Goal: Information Seeking & Learning: Find specific fact

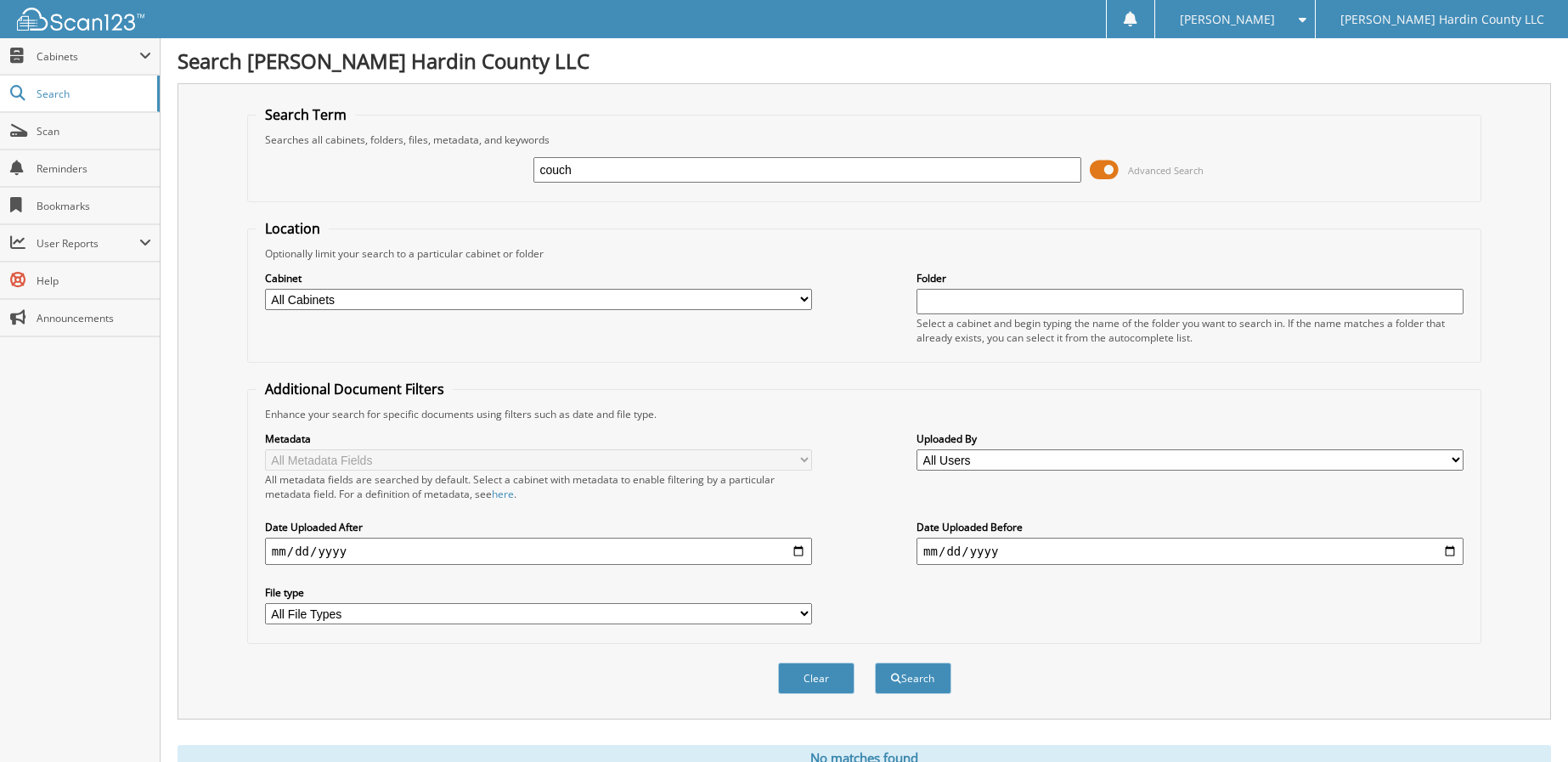
type input "couch"
click at [795, 552] on input "date" at bounding box center [539, 551] width 547 height 27
type input "[DATE]"
click at [924, 686] on button "Search" at bounding box center [913, 678] width 76 height 31
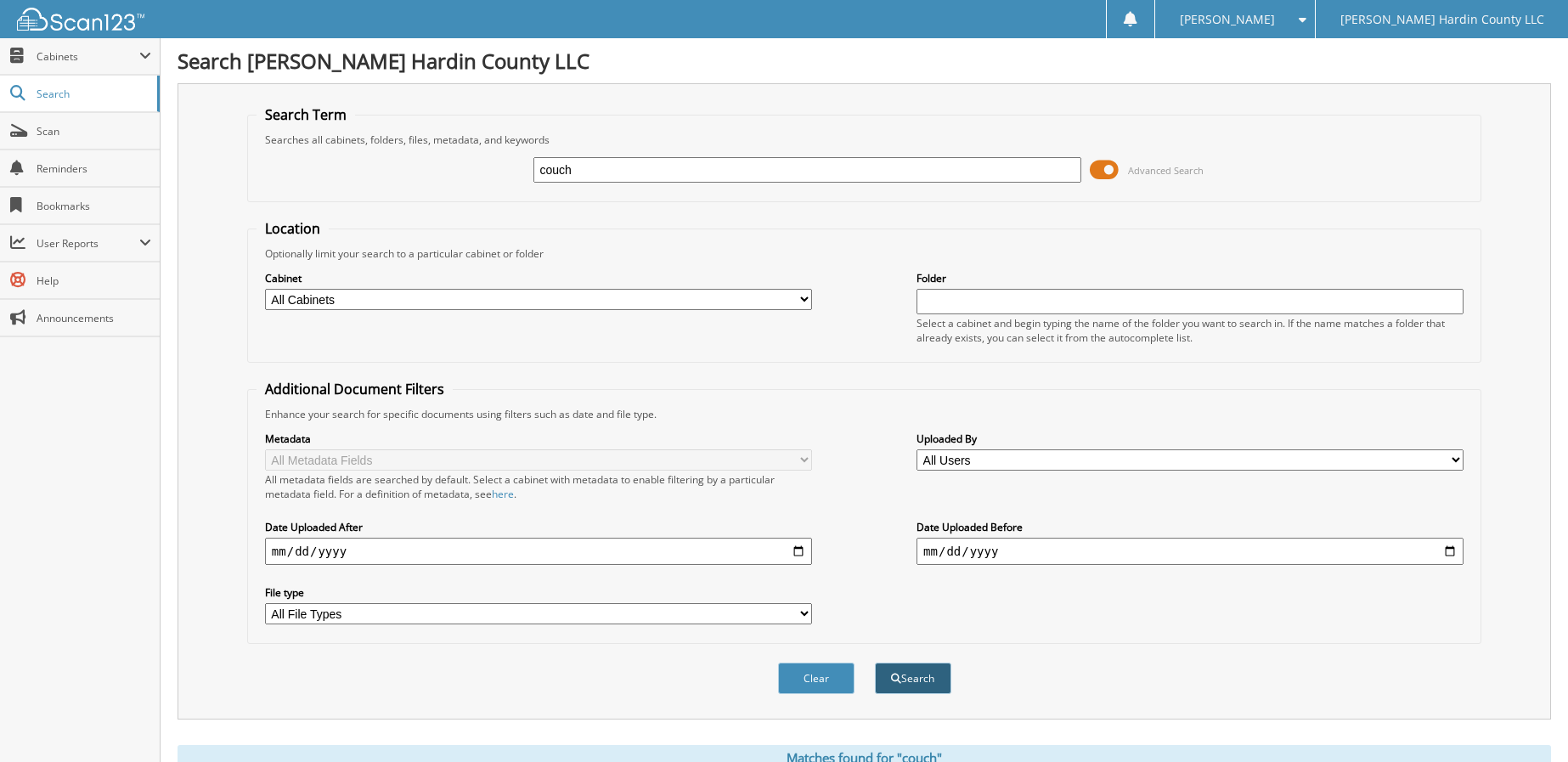
click at [923, 683] on button "Search" at bounding box center [913, 678] width 76 height 31
click at [1099, 170] on span at bounding box center [1104, 169] width 29 height 26
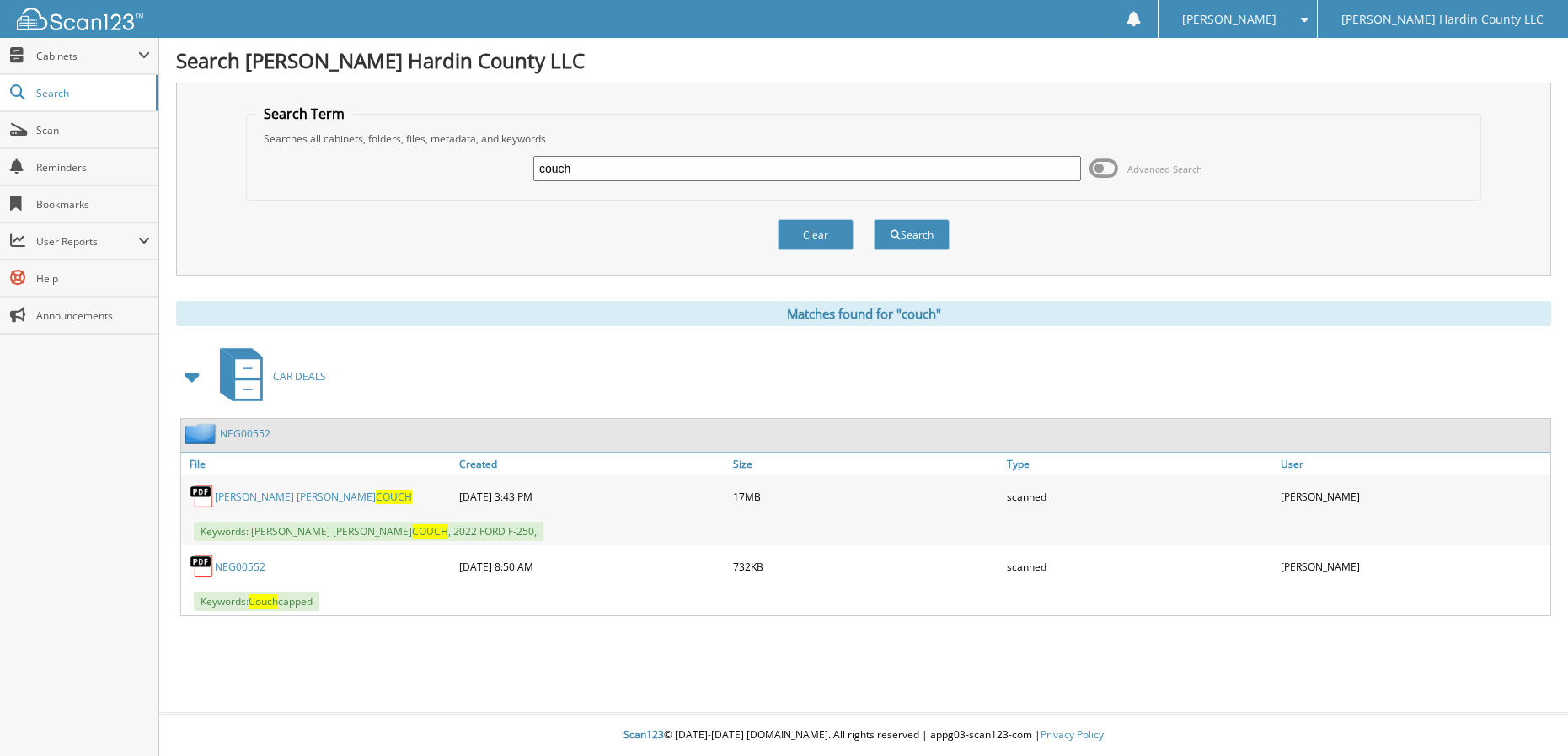
click at [265, 498] on link "MARTHA ROB COUCH" at bounding box center [313, 496] width 197 height 14
